Goal: Use online tool/utility: Utilize a website feature to perform a specific function

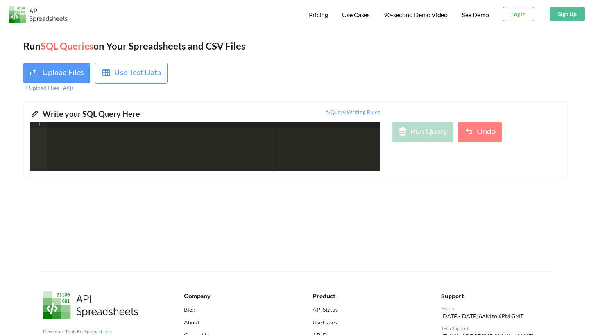
click at [159, 156] on div at bounding box center [213, 152] width 334 height 61
click at [66, 70] on div "Upload Files" at bounding box center [63, 73] width 42 height 14
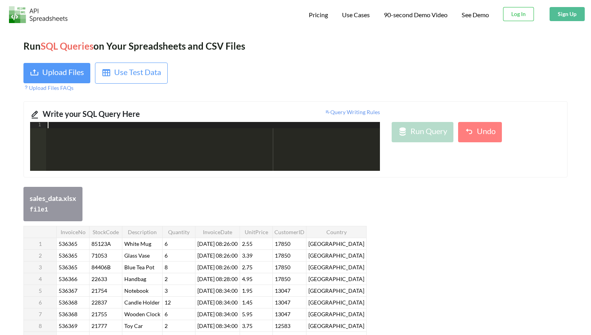
click at [206, 132] on div at bounding box center [213, 152] width 334 height 61
click at [44, 211] on code "file 1" at bounding box center [39, 209] width 18 height 7
click at [148, 140] on div at bounding box center [213, 152] width 334 height 61
click at [67, 123] on div "select from file1" at bounding box center [213, 152] width 334 height 61
click at [77, 122] on div "select from file1" at bounding box center [213, 152] width 334 height 61
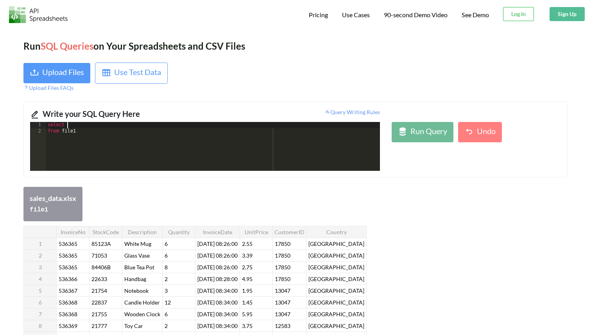
click at [79, 126] on div "select from file1" at bounding box center [213, 152] width 334 height 61
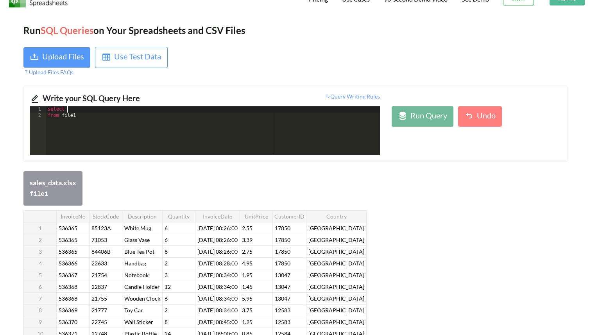
scroll to position [22, 0]
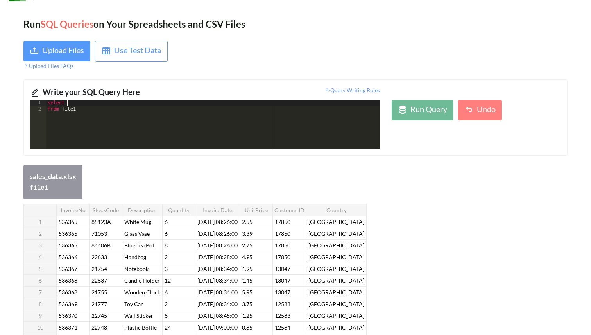
click at [92, 106] on div "select from file1" at bounding box center [213, 130] width 334 height 61
click at [89, 109] on div "select from file1" at bounding box center [213, 130] width 334 height 61
click at [200, 114] on div "select from file1 where Country not in ( '[GEOGRAPHIC_DATA]' , '[GEOGRAPHIC_DAT…" at bounding box center [213, 130] width 334 height 61
click at [212, 122] on div "select from file1 where Country not in ( '[GEOGRAPHIC_DATA]' , '[GEOGRAPHIC_DAT…" at bounding box center [213, 130] width 334 height 61
click at [212, 116] on div "select from file1 where Country not in ( '[GEOGRAPHIC_DATA]' , '[GEOGRAPHIC_DAT…" at bounding box center [213, 130] width 334 height 61
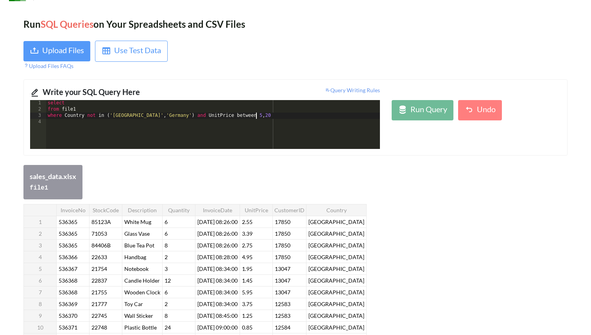
click at [256, 118] on div "select from file1 where Country not in ( '[GEOGRAPHIC_DATA]' , '[GEOGRAPHIC_DAT…" at bounding box center [213, 130] width 334 height 61
click at [281, 117] on div "select from file1 where Country not in ( '[GEOGRAPHIC_DATA]' , '[GEOGRAPHIC_DAT…" at bounding box center [213, 130] width 334 height 61
click at [283, 115] on div "select from file1 where Country not in ( '[GEOGRAPHIC_DATA]' , '[GEOGRAPHIC_DAT…" at bounding box center [213, 130] width 334 height 61
click at [112, 123] on div "select from file1 where Country not in ( '[GEOGRAPHIC_DATA]' , '[GEOGRAPHIC_DAT…" at bounding box center [213, 130] width 334 height 61
click at [147, 121] on div "select from file1 where Country not in ( '[GEOGRAPHIC_DATA]' , '[GEOGRAPHIC_DAT…" at bounding box center [213, 130] width 334 height 61
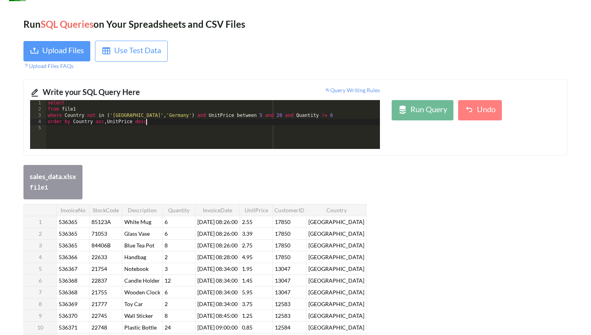
click at [93, 104] on div "select from file1 where Country not in ( '[GEOGRAPHIC_DATA]' , '[GEOGRAPHIC_DAT…" at bounding box center [213, 130] width 334 height 61
click at [425, 113] on div "Run Query" at bounding box center [428, 110] width 37 height 14
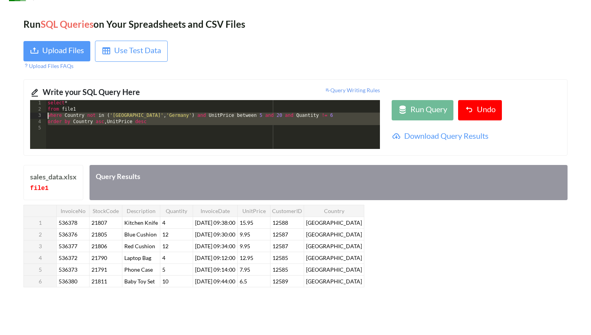
drag, startPoint x: 182, startPoint y: 127, endPoint x: 40, endPoint y: 116, distance: 142.3
click at [40, 116] on div "1 2 3 4 5 select * from file1 where Country not in ( '[GEOGRAPHIC_DATA]' , '[GE…" at bounding box center [205, 124] width 350 height 49
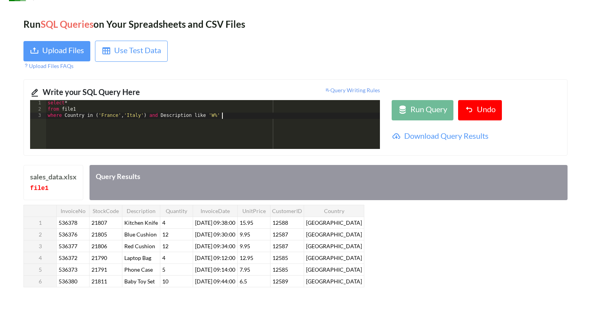
click at [228, 118] on div "select * from file1 where Country in ( '[GEOGRAPHIC_DATA]' , '[GEOGRAPHIC_DATA]…" at bounding box center [213, 130] width 334 height 61
click at [436, 110] on div "Run Query" at bounding box center [428, 110] width 37 height 14
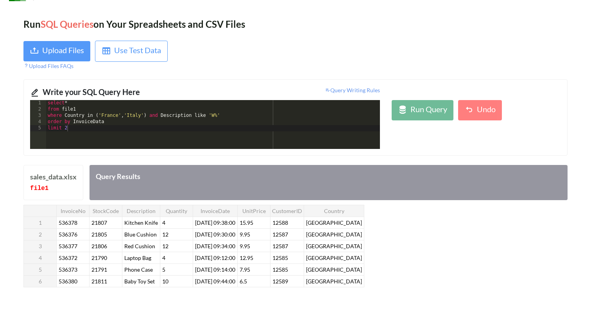
click at [113, 119] on div "select * from file1 where Country in ( '[GEOGRAPHIC_DATA]' , '[GEOGRAPHIC_DATA]…" at bounding box center [213, 130] width 334 height 61
click at [418, 120] on div "Run Query Undo" at bounding box center [476, 124] width 181 height 49
click at [415, 110] on div "Run Query" at bounding box center [428, 110] width 37 height 14
